Goal: Ask a question

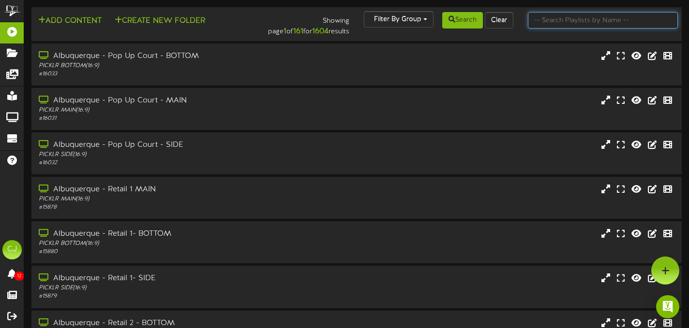
click at [564, 23] on input "text" at bounding box center [603, 20] width 150 height 16
type input "littleton"
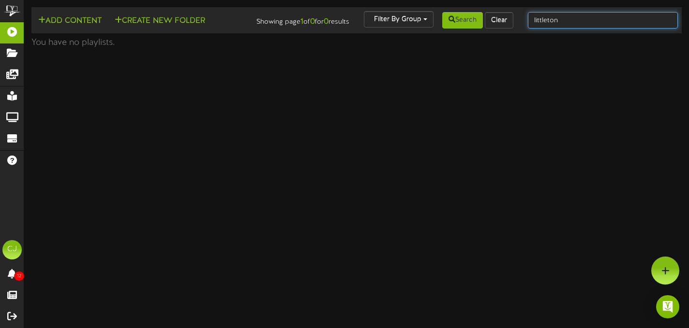
click at [570, 23] on input "littleton" at bounding box center [603, 20] width 150 height 16
type input "l"
type input "littleton"
drag, startPoint x: 573, startPoint y: 19, endPoint x: 493, endPoint y: 21, distance: 79.8
click at [493, 21] on div "Add Content Create New Folder Showing page 1 of 0 for 0 results Filter By Group…" at bounding box center [356, 20] width 657 height 18
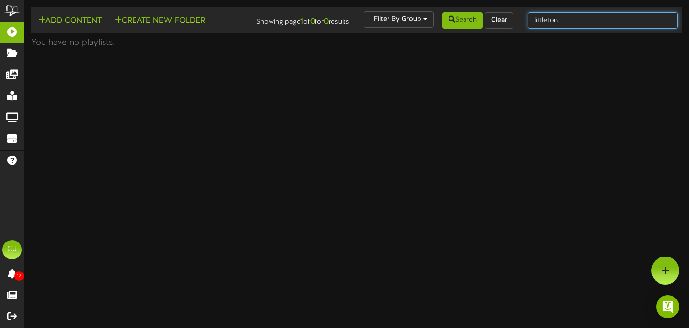
type input "littleton"
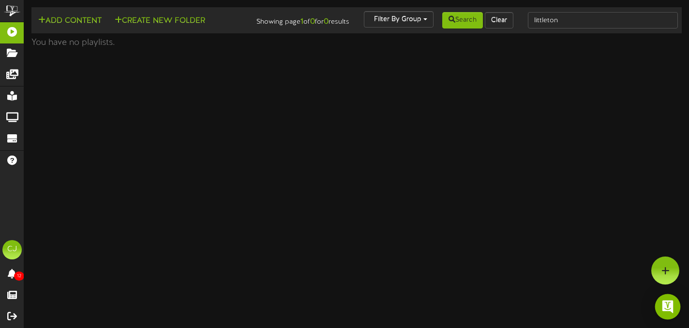
click at [669, 310] on img "Open Intercom Messenger" at bounding box center [667, 307] width 13 height 13
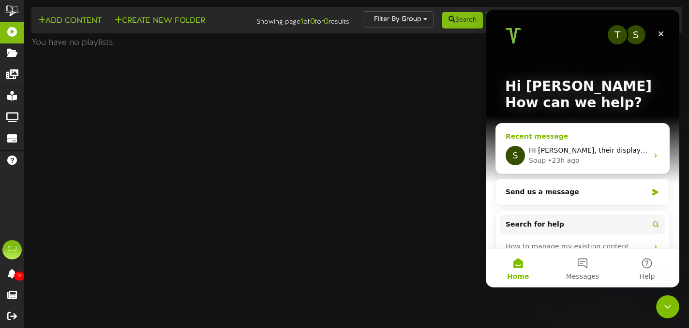
click at [655, 157] on icon "Intercom messenger" at bounding box center [656, 156] width 8 height 8
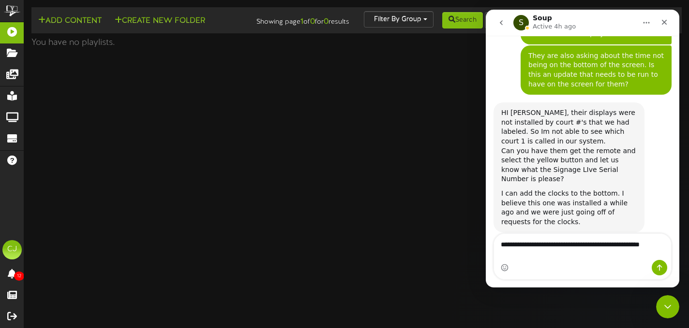
scroll to position [543, 0]
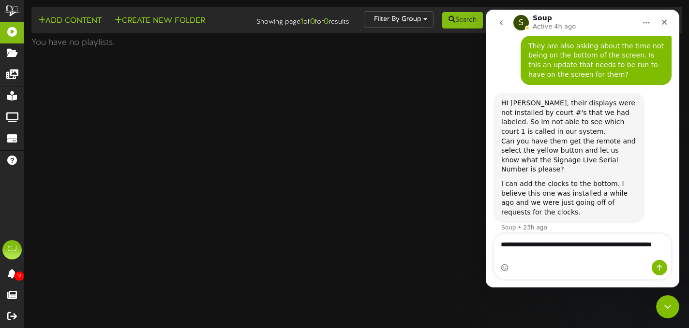
type textarea "**********"
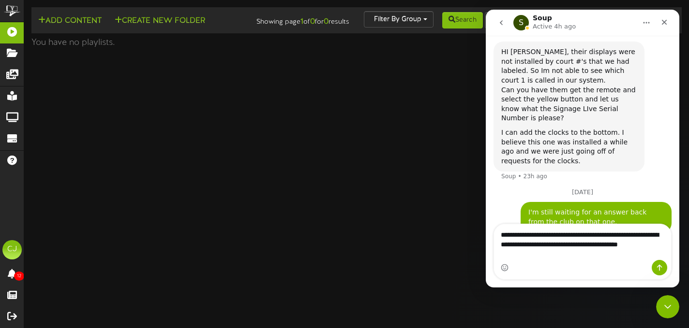
scroll to position [617, 0]
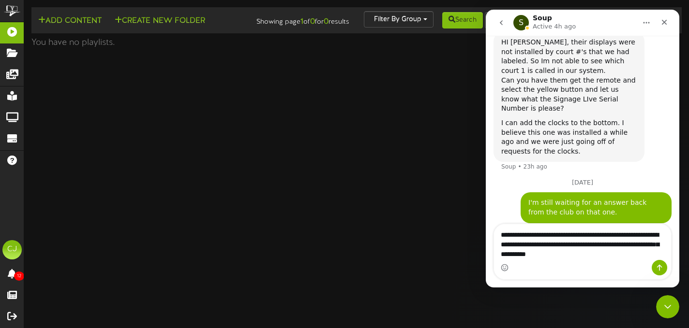
type textarea "**********"
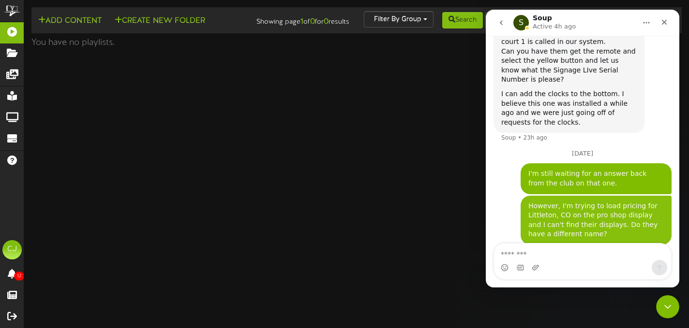
scroll to position [648, 0]
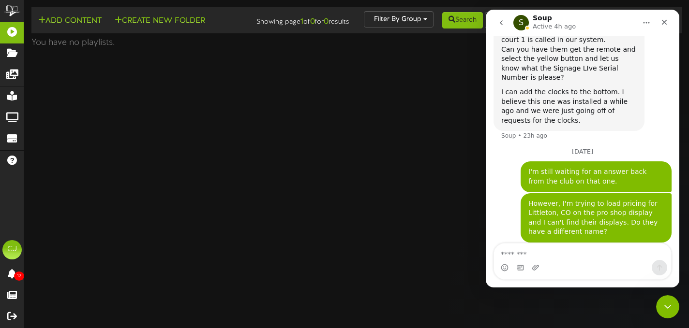
click at [409, 53] on html "ChannelValet Playlists Folders Messages My Library Groups Devices Help CJ [PERS…" at bounding box center [344, 26] width 689 height 53
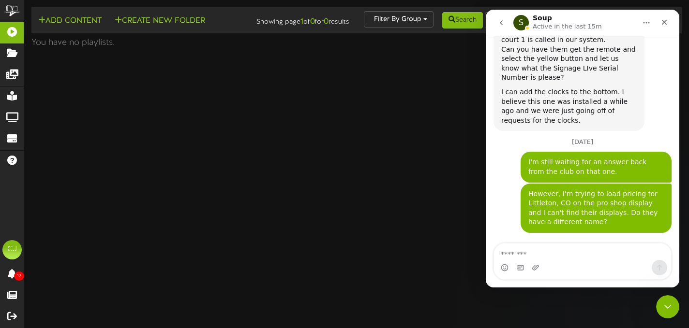
scroll to position [677, 0]
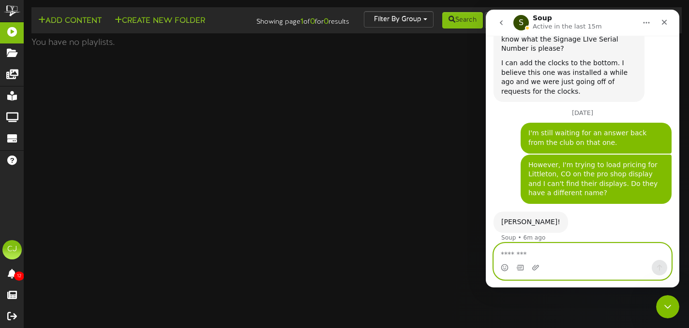
click at [530, 257] on textarea "Message…" at bounding box center [582, 252] width 177 height 16
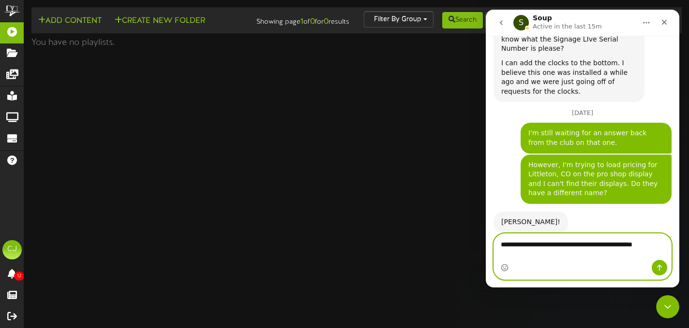
scroll to position [687, 0]
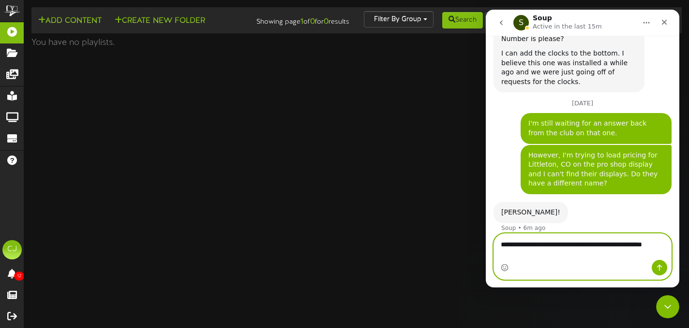
type textarea "**********"
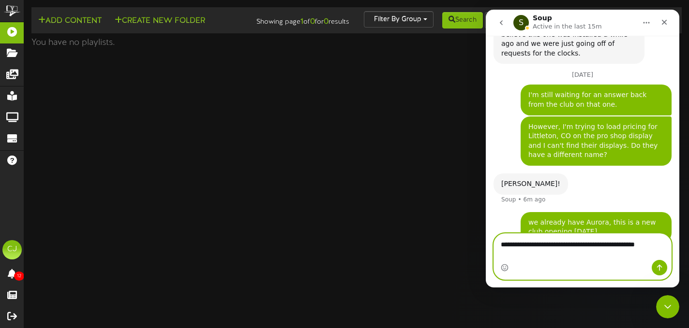
scroll to position [725, 0]
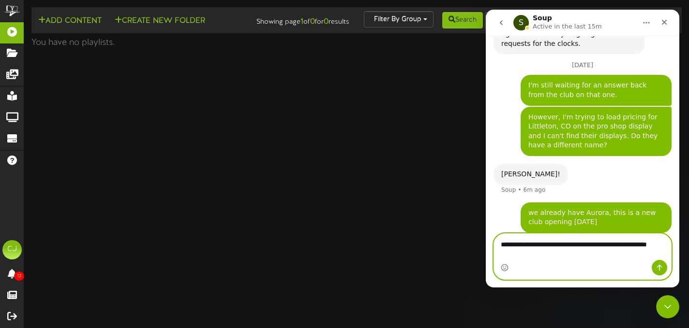
type textarea "**********"
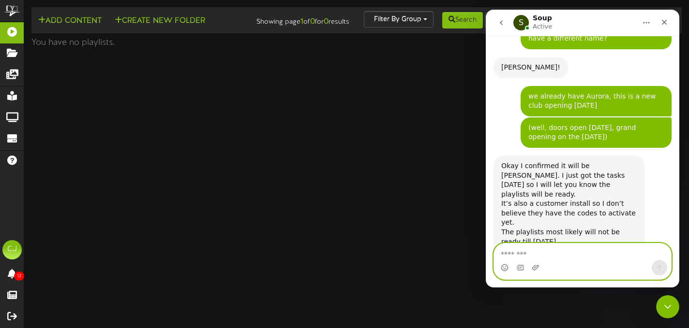
scroll to position [833, 0]
click at [530, 259] on textarea "Message…" at bounding box center [582, 252] width 177 height 16
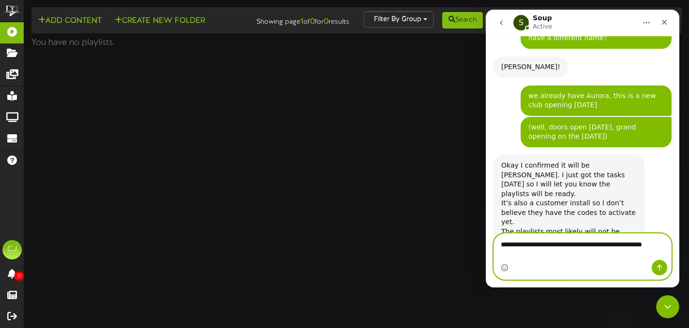
scroll to position [842, 0]
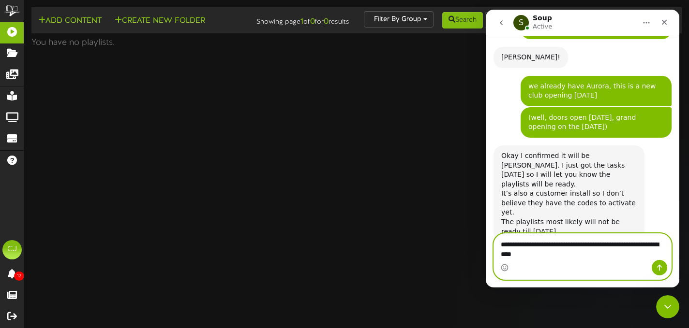
type textarea "**********"
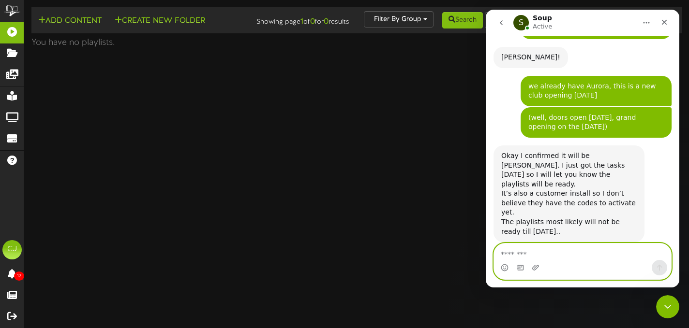
scroll to position [871, 0]
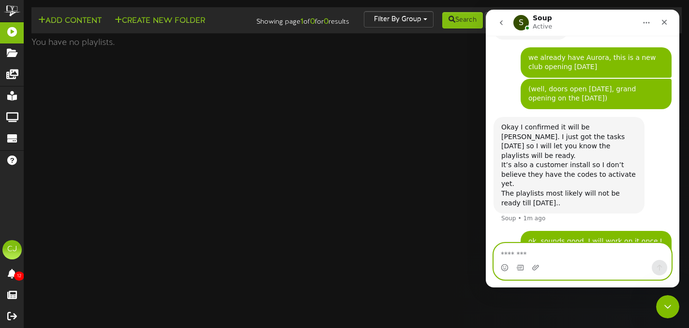
click at [535, 256] on textarea "Message…" at bounding box center [582, 252] width 177 height 16
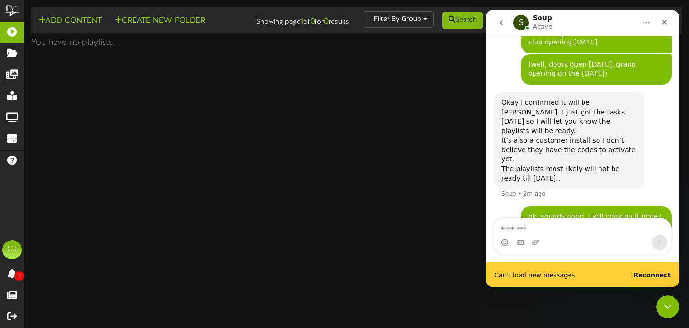
scroll to position [896, 0]
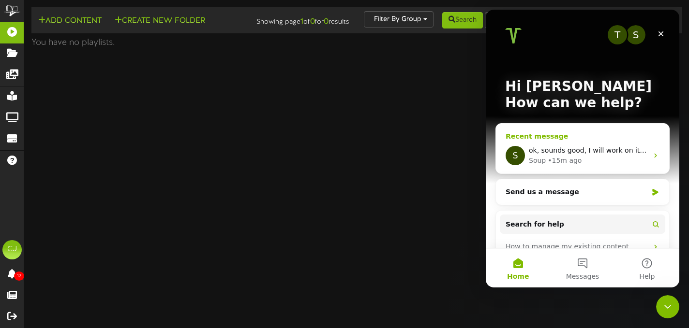
click at [607, 161] on div "Soup • 15m ago" at bounding box center [588, 161] width 119 height 10
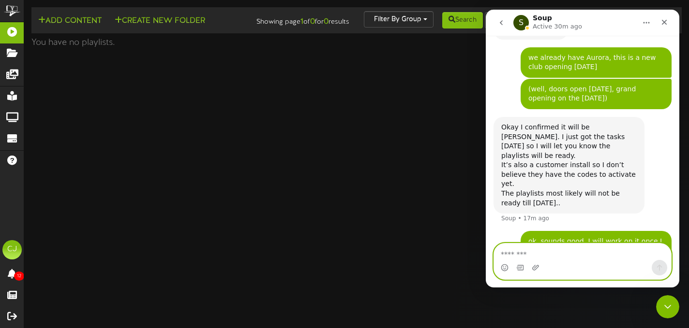
scroll to position [871, 0]
